Goal: Task Accomplishment & Management: Use online tool/utility

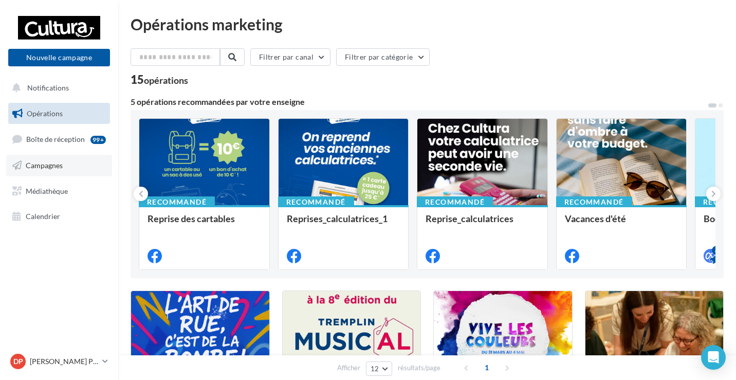
click at [46, 166] on span "Campagnes" at bounding box center [44, 165] width 37 height 9
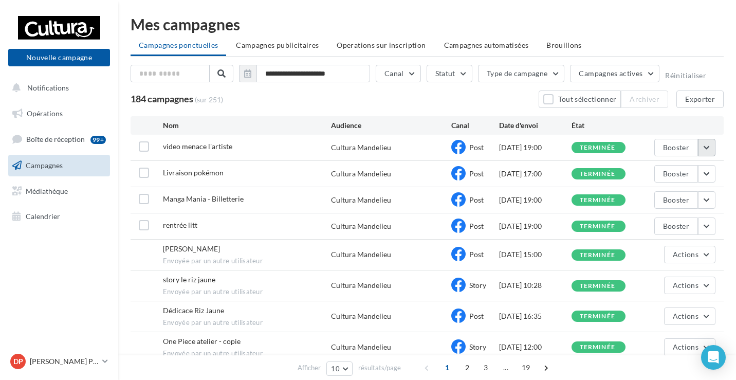
click at [707, 145] on button "button" at bounding box center [706, 147] width 17 height 17
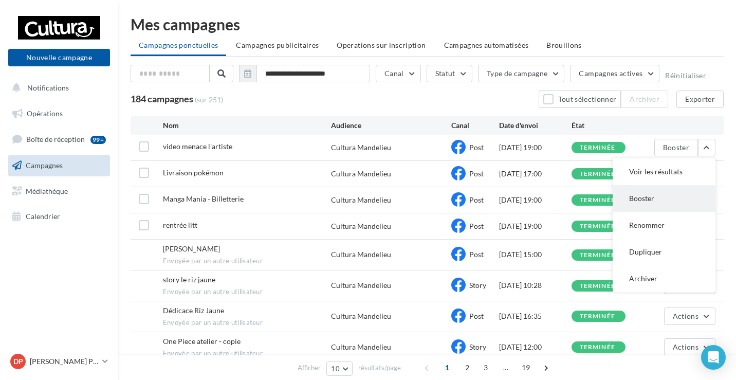
click at [653, 199] on button "Booster" at bounding box center [663, 198] width 103 height 27
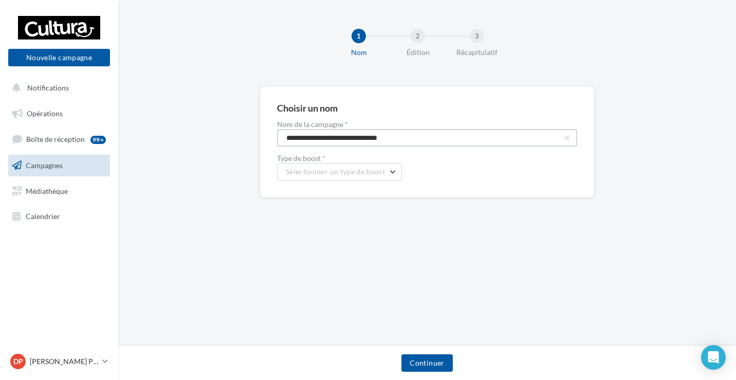
click at [327, 135] on input "**********" at bounding box center [427, 137] width 300 height 17
type input "**********"
click at [394, 156] on label "Type de boost *" at bounding box center [427, 158] width 300 height 7
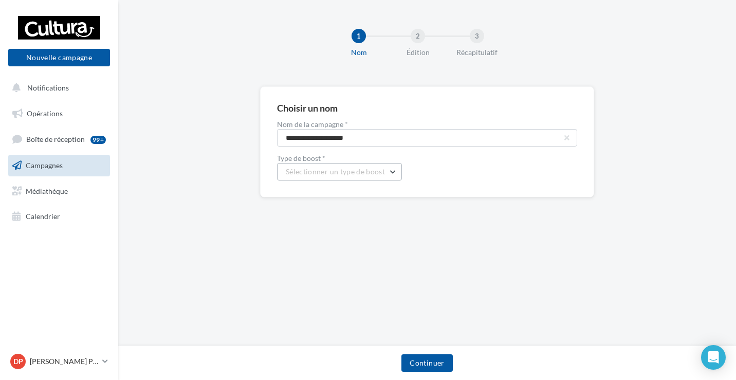
click at [391, 178] on button "Sélectionner un type de boost" at bounding box center [339, 171] width 125 height 17
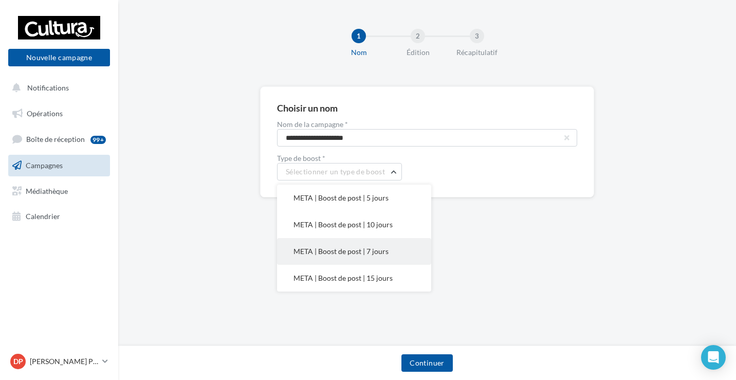
click at [376, 254] on span "META | Boost de post | 7 jours" at bounding box center [340, 251] width 95 height 9
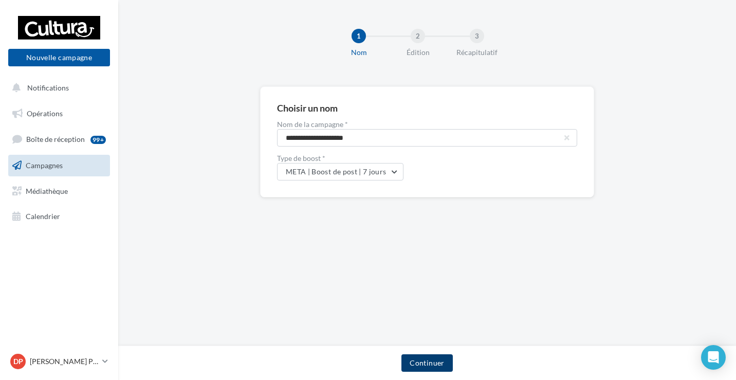
click at [422, 365] on button "Continuer" at bounding box center [426, 362] width 51 height 17
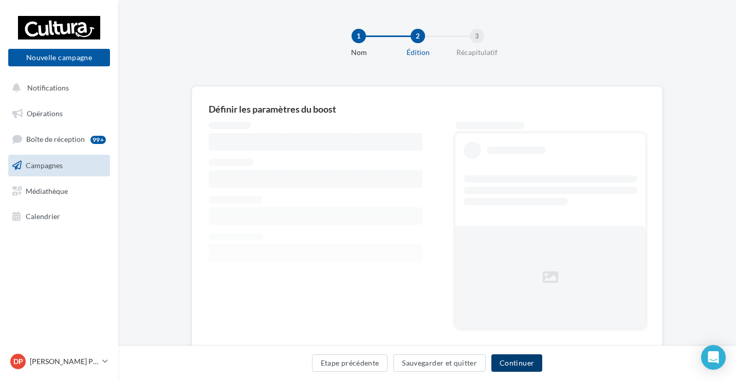
scroll to position [34, 0]
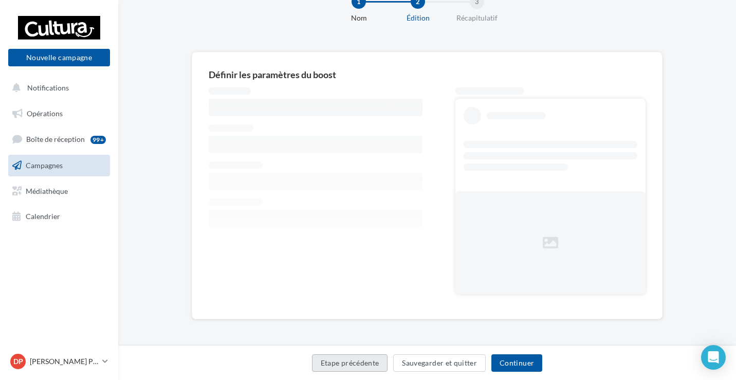
click at [333, 369] on button "Etape précédente" at bounding box center [350, 362] width 76 height 17
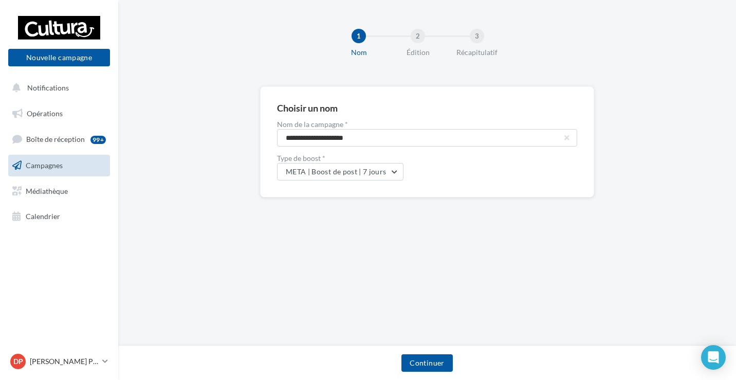
scroll to position [34, 0]
click at [73, 63] on button "Nouvelle campagne" at bounding box center [59, 57] width 102 height 17
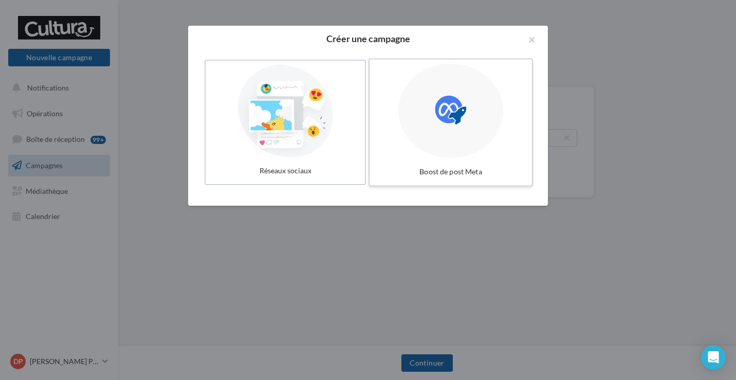
click at [454, 137] on div at bounding box center [450, 111] width 105 height 95
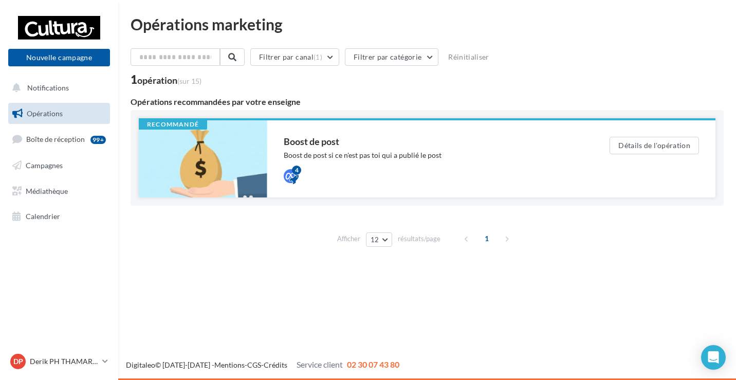
click at [538, 146] on div "Boost de post Boost de post si ce n'est pas toi qui a publié le post 4" at bounding box center [430, 159] width 293 height 44
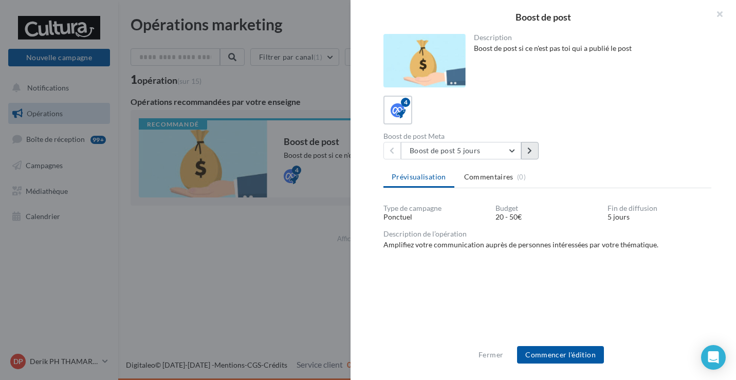
click at [531, 149] on icon at bounding box center [529, 150] width 5 height 7
click at [553, 356] on button "Commencer l'édition" at bounding box center [560, 354] width 87 height 17
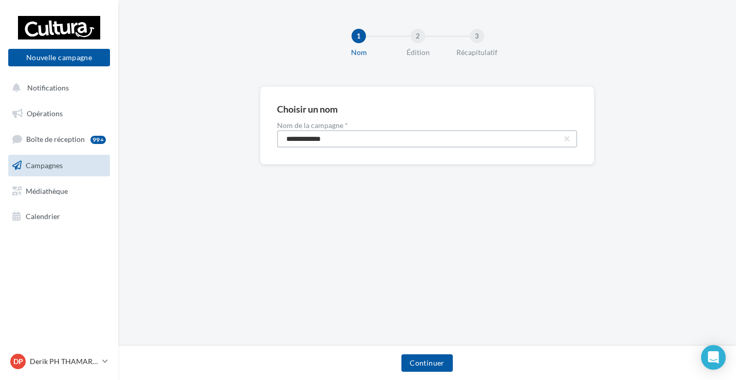
click at [406, 142] on input "**********" at bounding box center [427, 138] width 300 height 17
type input "**********"
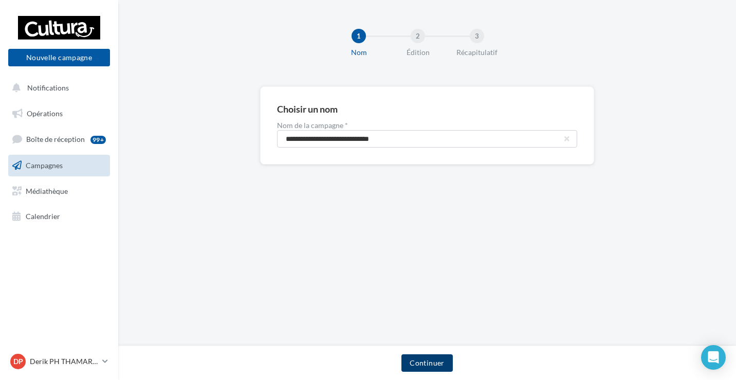
click at [424, 361] on button "Continuer" at bounding box center [426, 362] width 51 height 17
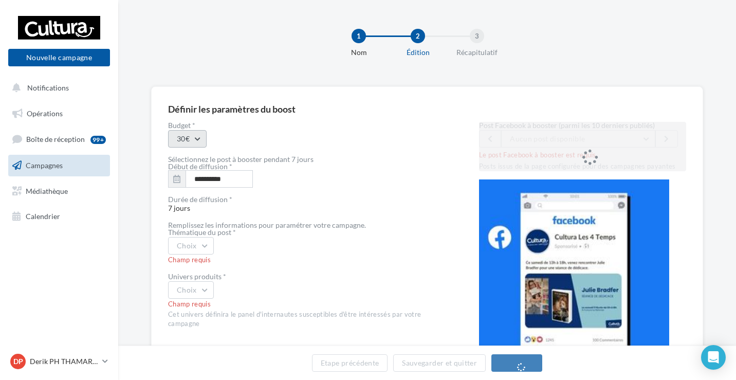
click at [204, 139] on button "30€" at bounding box center [187, 138] width 39 height 17
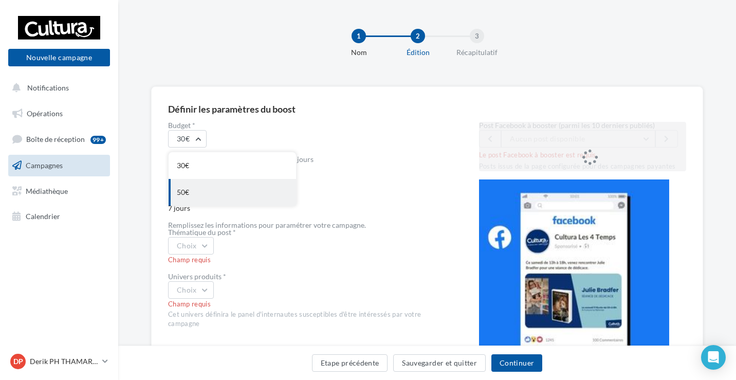
click at [195, 188] on div "50€" at bounding box center [232, 192] width 127 height 27
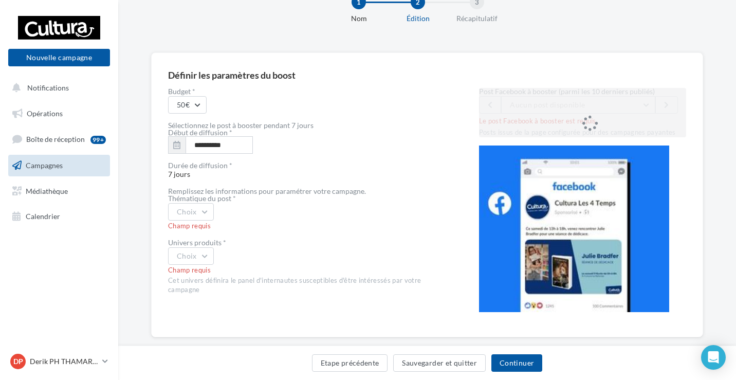
scroll to position [39, 0]
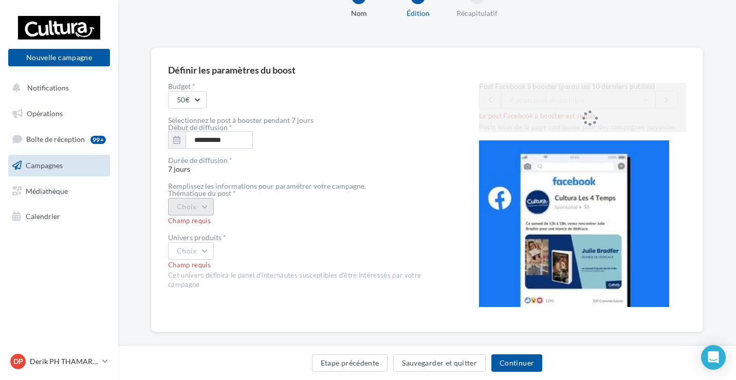
click at [213, 206] on button "Choix" at bounding box center [191, 206] width 46 height 17
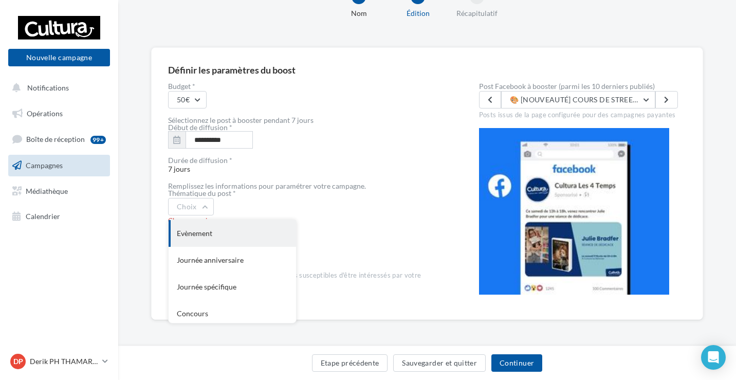
click at [221, 241] on div "Evènement" at bounding box center [232, 233] width 127 height 27
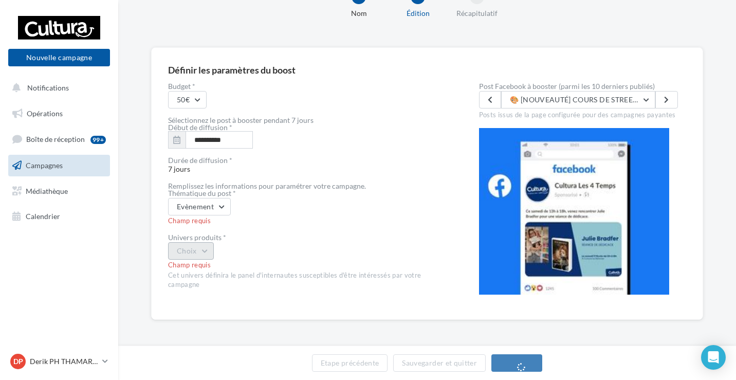
click at [207, 251] on button "Choix" at bounding box center [191, 250] width 46 height 17
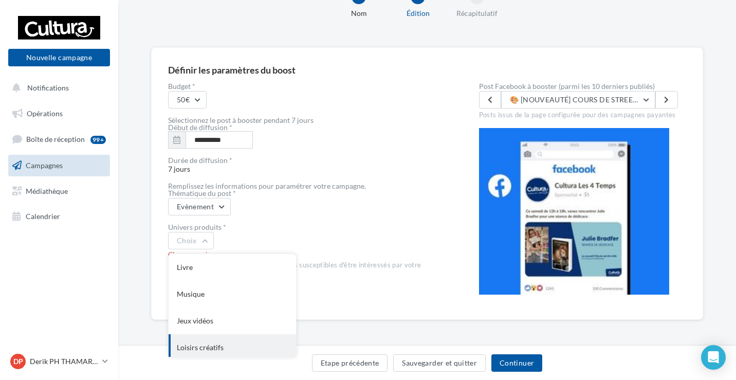
click at [209, 348] on div "Loisirs créatifs" at bounding box center [232, 347] width 127 height 27
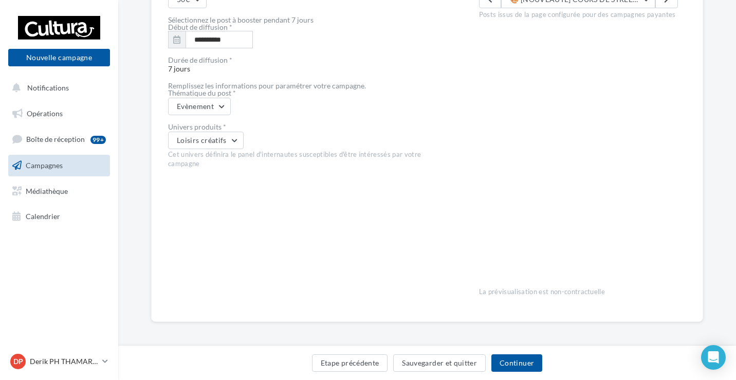
scroll to position [142, 0]
click at [510, 363] on button "Continuer" at bounding box center [516, 362] width 51 height 17
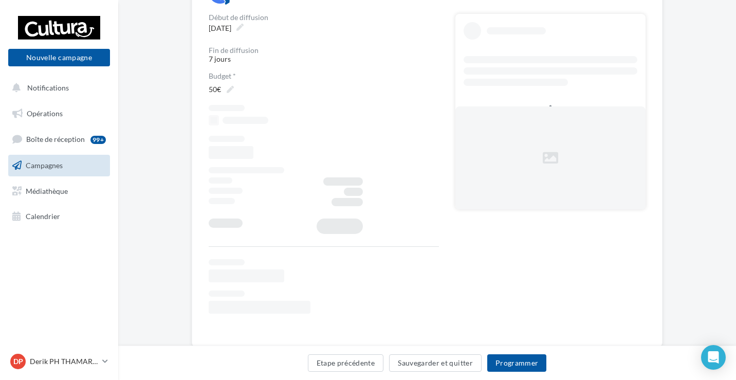
scroll to position [63, 0]
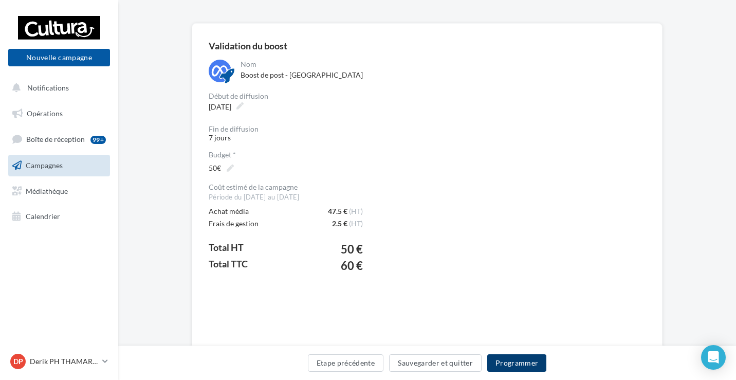
click at [506, 360] on button "Programmer" at bounding box center [517, 362] width 60 height 17
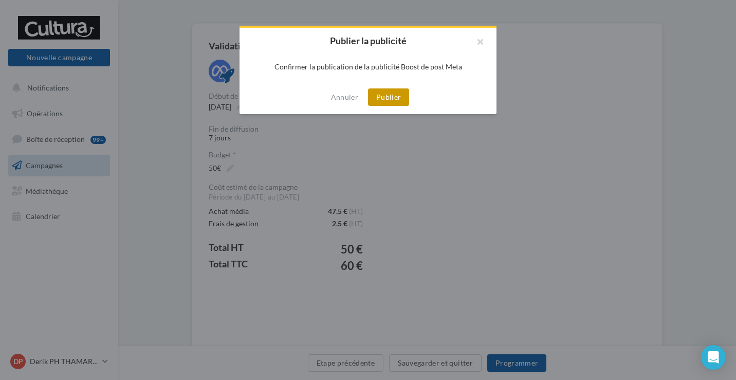
click at [385, 95] on button "Publier" at bounding box center [388, 96] width 41 height 17
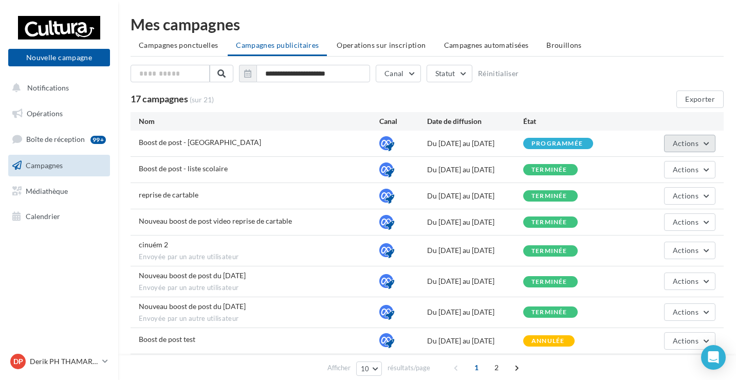
click at [681, 146] on span "Actions" at bounding box center [685, 143] width 26 height 9
click at [581, 97] on div "17 campagnes (sur 21)" at bounding box center [355, 99] width 451 height 11
